Goal: Task Accomplishment & Management: Complete application form

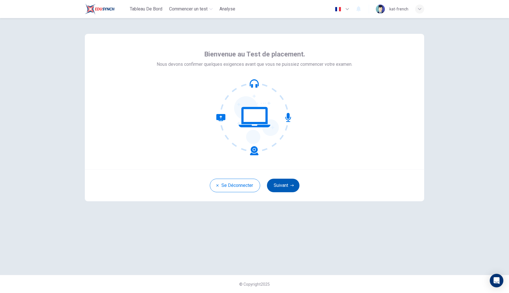
click at [287, 190] on button "Suivant" at bounding box center [283, 186] width 32 height 14
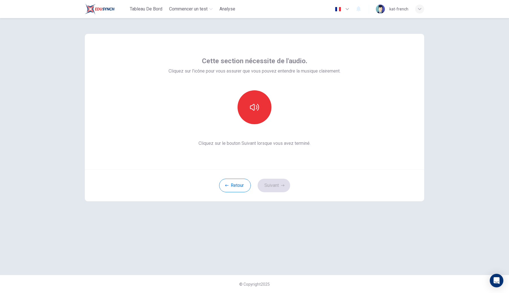
click at [249, 82] on div "Cette section nécessite de l'audio. Cliquez sur l'icône pour vous assurer que v…" at bounding box center [254, 102] width 172 height 90
click at [252, 101] on button "button" at bounding box center [254, 107] width 34 height 34
click at [271, 175] on div "Retour Suivant" at bounding box center [254, 186] width 339 height 32
click at [271, 184] on button "Suivant" at bounding box center [273, 186] width 32 height 14
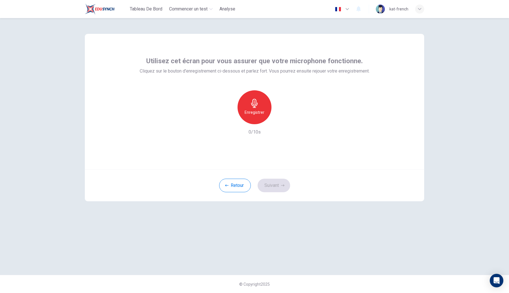
click at [237, 99] on div "Enregistrer" at bounding box center [254, 107] width 61 height 34
click at [253, 104] on icon "button" at bounding box center [254, 103] width 6 height 9
click at [280, 181] on button "Suivant" at bounding box center [273, 186] width 32 height 14
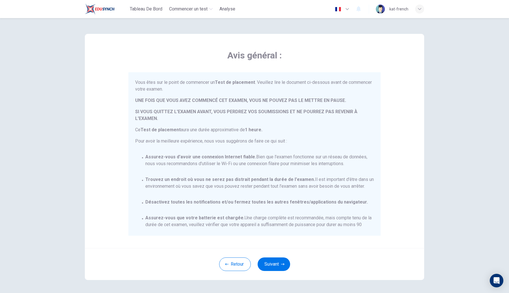
scroll to position [47, 0]
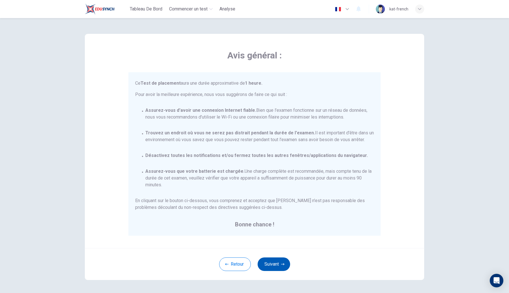
click at [279, 258] on button "Suivant" at bounding box center [273, 265] width 32 height 14
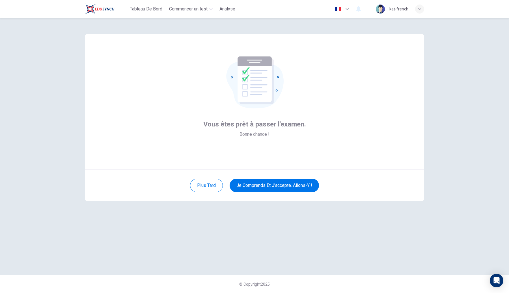
click at [272, 198] on div "Plus tard Je comprends et j'accepte. Allons-y !" at bounding box center [254, 186] width 339 height 32
click at [277, 189] on button "Je comprends et j'accepte. Allons-y !" at bounding box center [273, 186] width 89 height 14
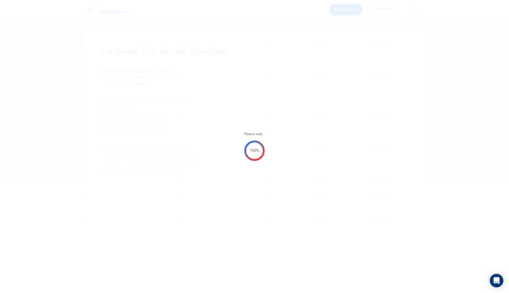
click at [275, 65] on div "Please wait... 100%" at bounding box center [254, 146] width 509 height 293
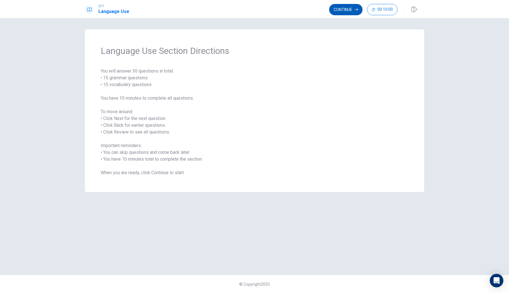
click at [347, 9] on button "Continue" at bounding box center [345, 9] width 33 height 11
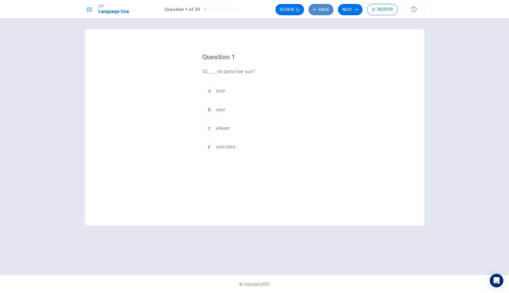
click at [323, 10] on button "Back" at bounding box center [320, 9] width 25 height 11
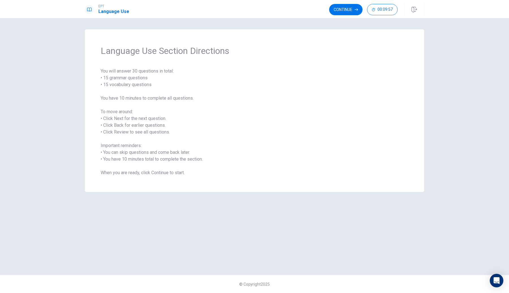
drag, startPoint x: 192, startPoint y: 174, endPoint x: 64, endPoint y: 33, distance: 190.2
click at [64, 33] on div "Language Use Section Directions You will answer 30 questions in total: • 15 gra…" at bounding box center [254, 155] width 509 height 275
click at [349, 12] on button "Continue" at bounding box center [345, 9] width 33 height 11
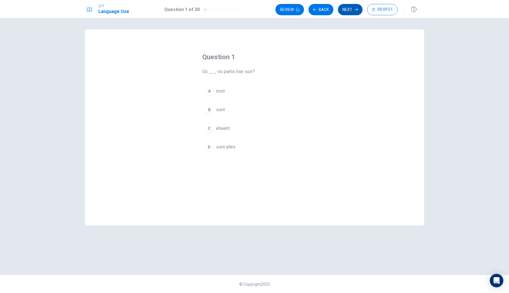
click at [355, 7] on button "Next" at bounding box center [350, 9] width 25 height 11
click at [326, 9] on button "Back" at bounding box center [320, 9] width 25 height 11
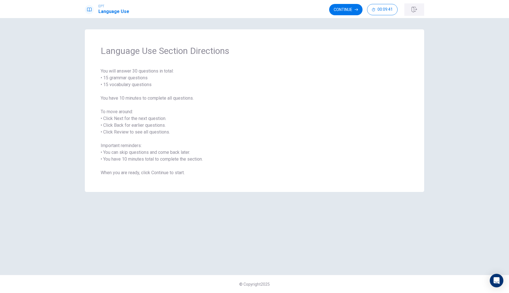
click at [414, 10] on icon "button" at bounding box center [414, 10] width 6 height 6
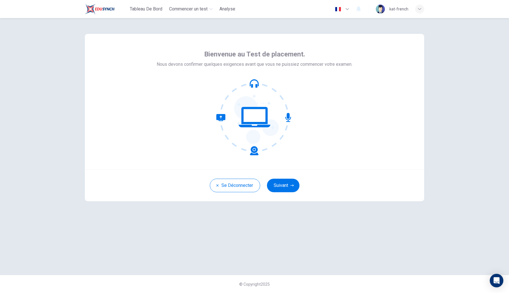
click at [281, 184] on button "Suivant" at bounding box center [283, 186] width 32 height 14
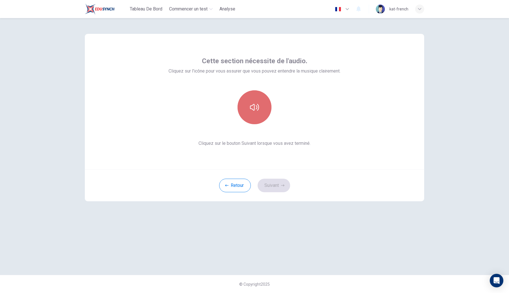
click at [245, 101] on button "button" at bounding box center [254, 107] width 34 height 34
click at [282, 194] on div "Retour Suivant" at bounding box center [254, 186] width 339 height 32
click at [282, 190] on button "Suivant" at bounding box center [273, 186] width 32 height 14
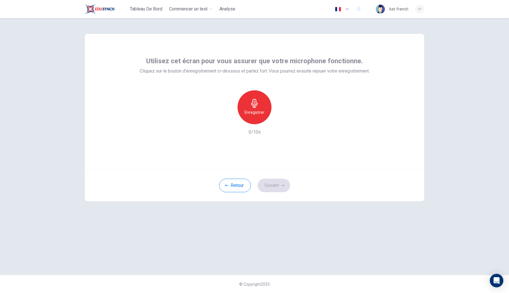
click at [375, 49] on div "Utilisez cet écran pour vous assurer que votre microphone fonctionne. Cliquez s…" at bounding box center [254, 102] width 339 height 136
click at [249, 101] on div "Enregistrer" at bounding box center [254, 107] width 34 height 34
click at [249, 101] on div "Arrêter" at bounding box center [254, 107] width 34 height 34
click at [272, 193] on div "Retour Suivant" at bounding box center [254, 186] width 339 height 32
click at [272, 185] on button "Suivant" at bounding box center [273, 186] width 32 height 14
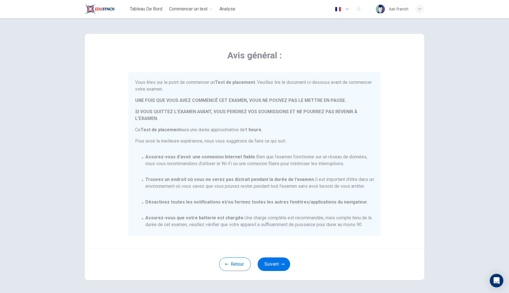
scroll to position [47, 0]
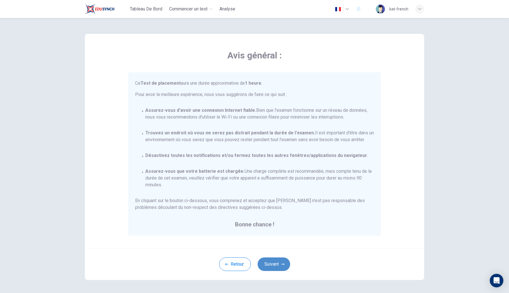
click at [277, 266] on button "Suivant" at bounding box center [273, 265] width 32 height 14
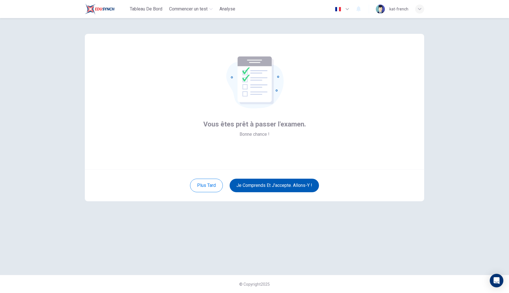
click at [286, 190] on button "Je comprends et j'accepte. Allons-y !" at bounding box center [273, 186] width 89 height 14
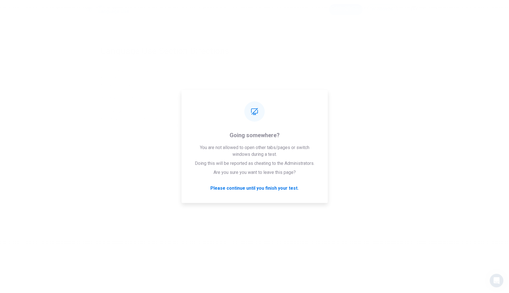
click at [328, 75] on div "Please wait... 100%" at bounding box center [254, 146] width 509 height 293
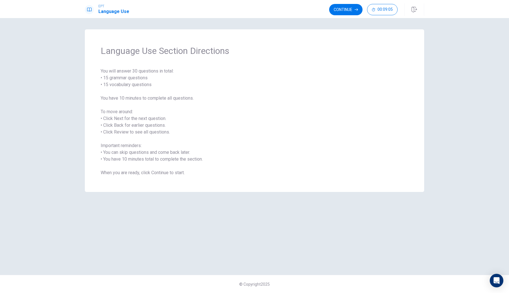
click at [378, 26] on div "Language Use Section Directions You will answer 30 questions in total: • 15 gra…" at bounding box center [254, 155] width 509 height 275
click at [350, 60] on div "Language Use Section Directions You will answer 30 questions in total: • 15 gra…" at bounding box center [254, 110] width 339 height 163
